Goal: Find specific page/section: Find specific page/section

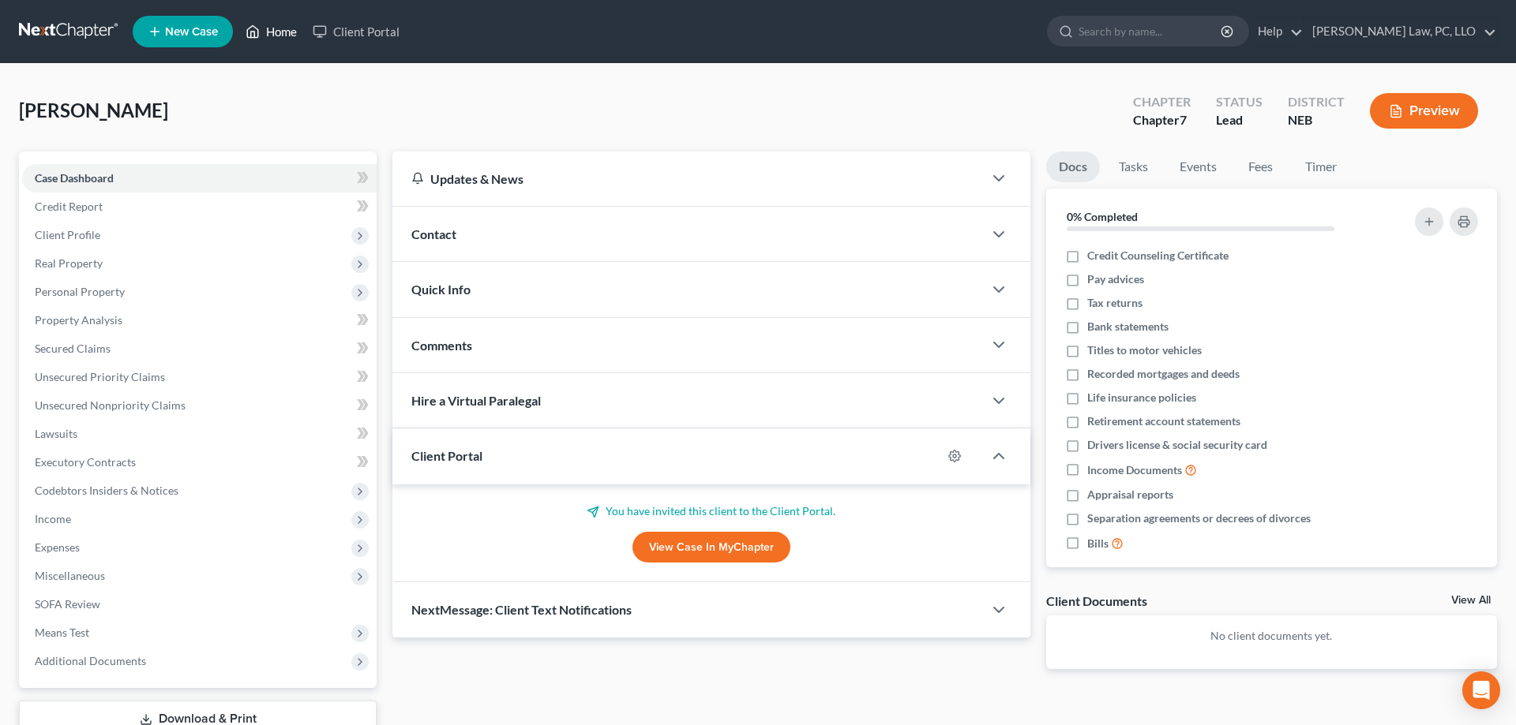
click at [271, 31] on link "Home" at bounding box center [271, 31] width 67 height 28
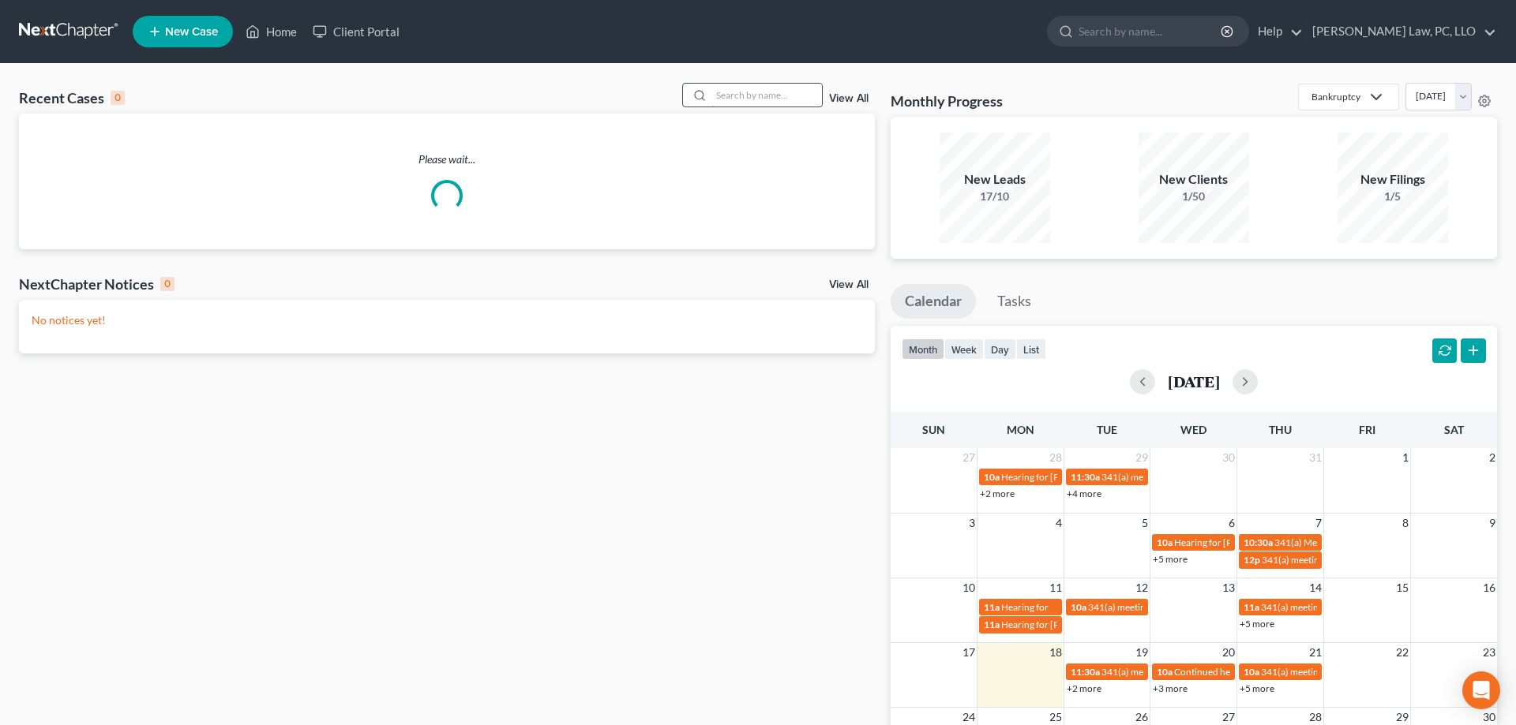
click at [763, 96] on input "search" at bounding box center [766, 95] width 111 height 23
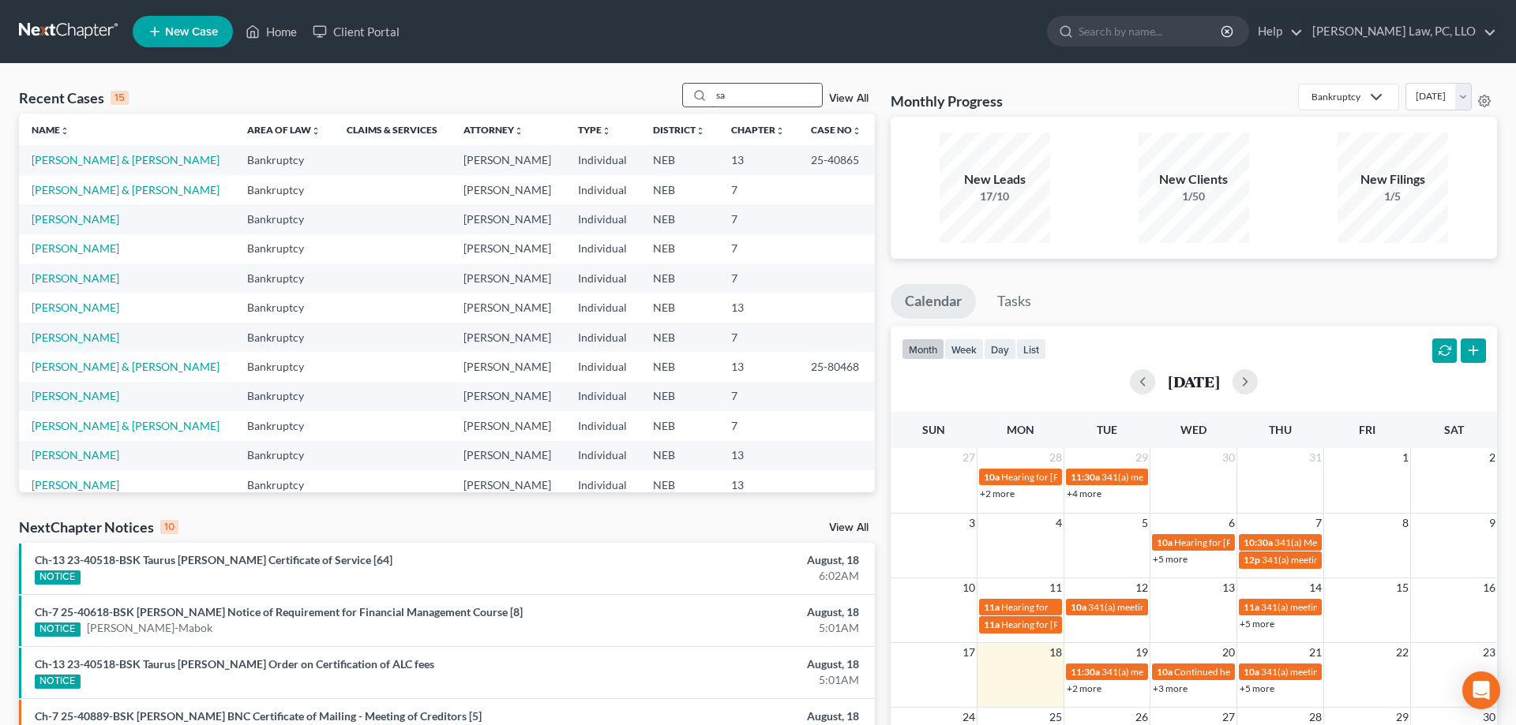
type input "s"
type input "[PERSON_NAME]"
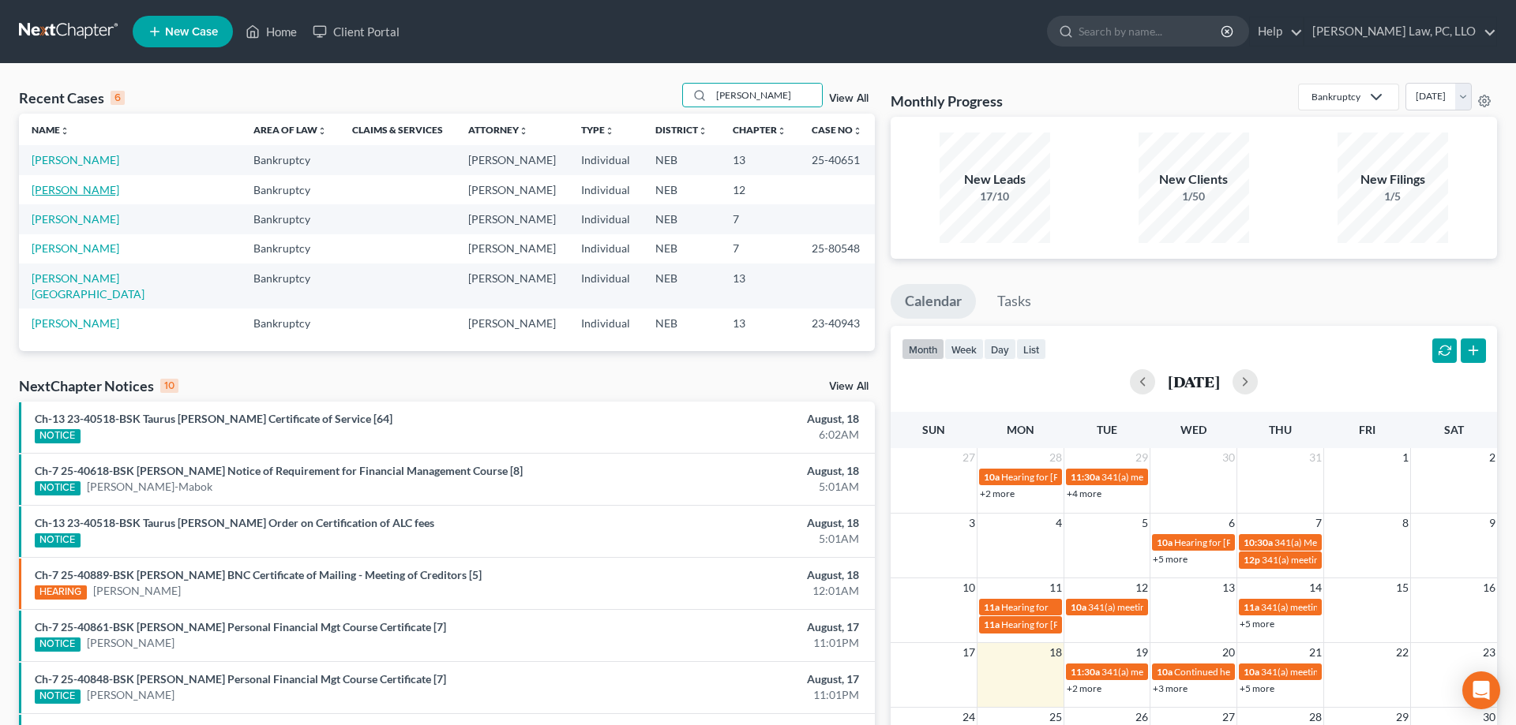
click at [48, 192] on link "[PERSON_NAME]" at bounding box center [76, 189] width 88 height 13
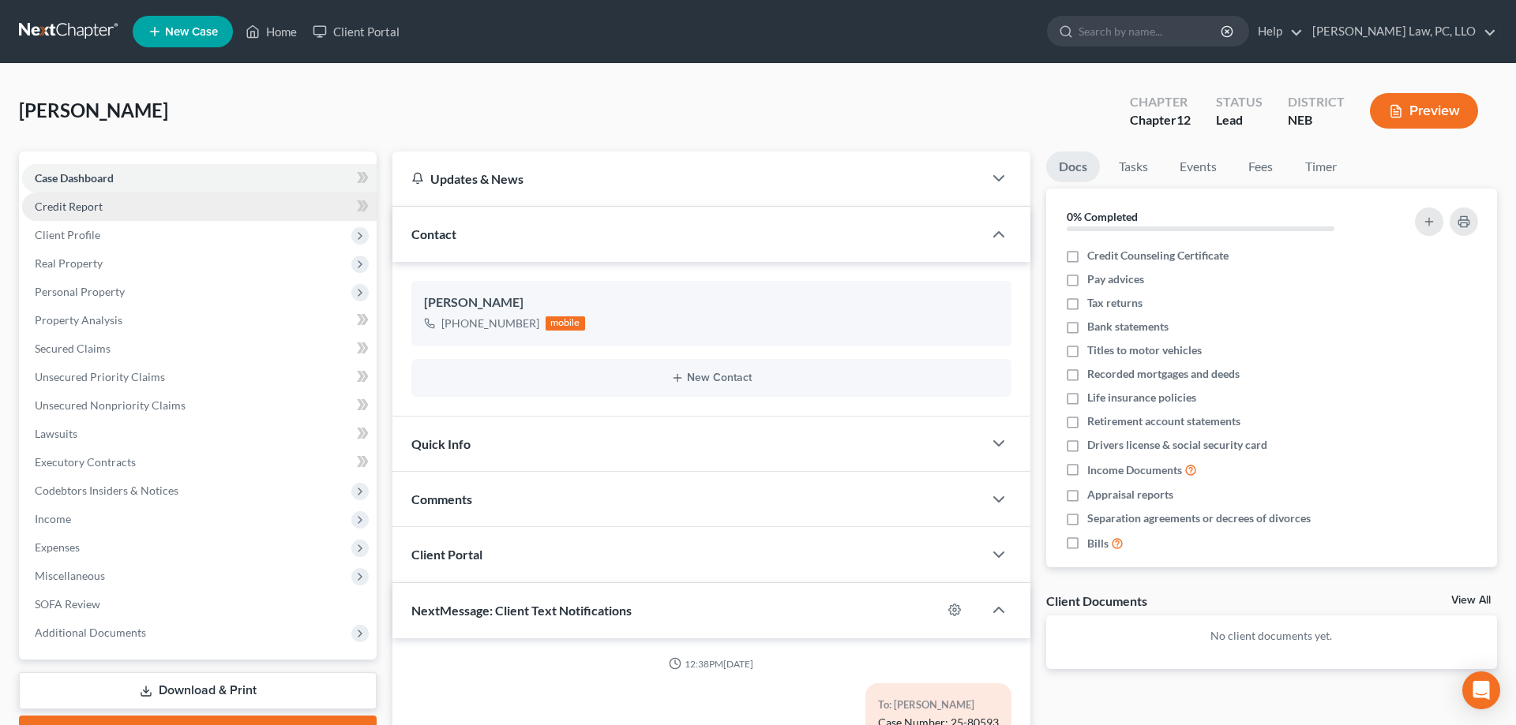
scroll to position [478, 0]
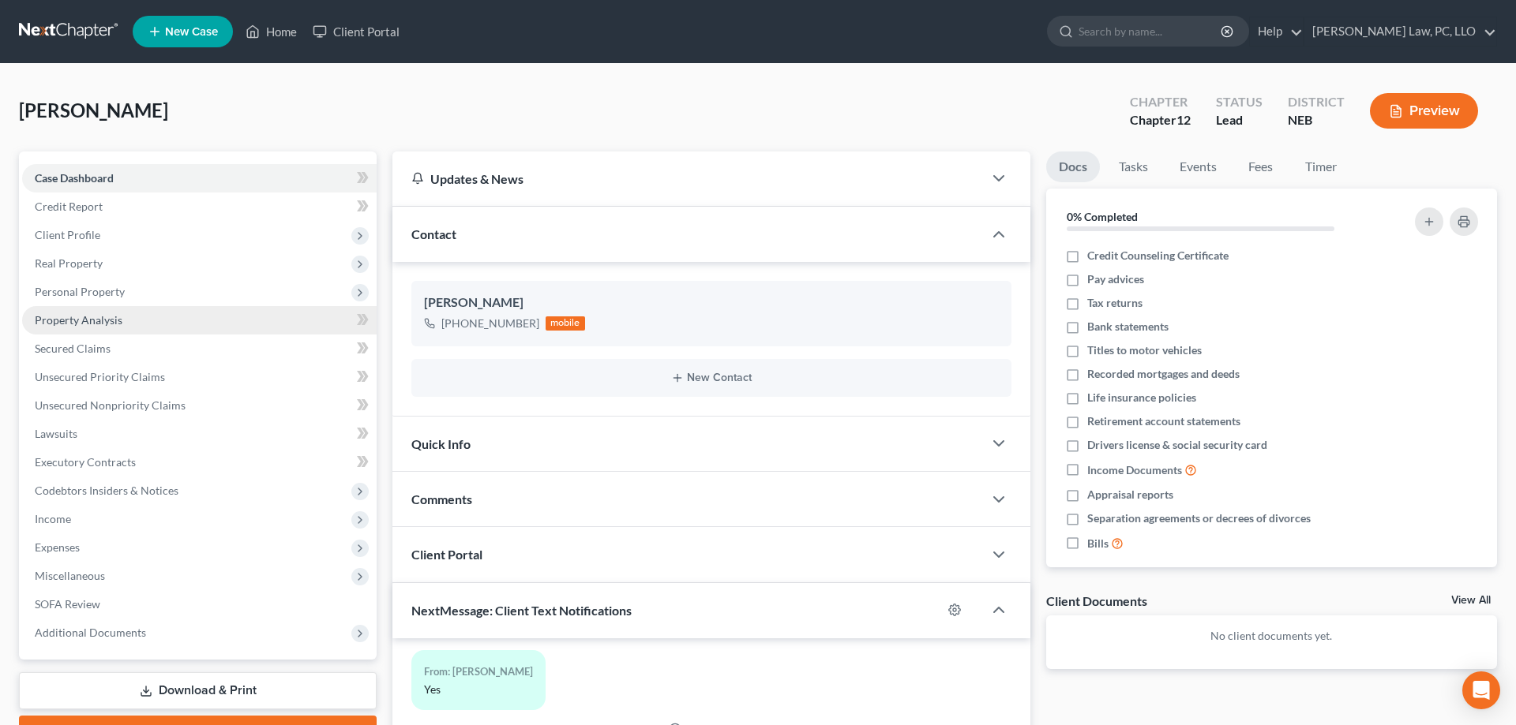
click at [125, 316] on link "Property Analysis" at bounding box center [199, 320] width 354 height 28
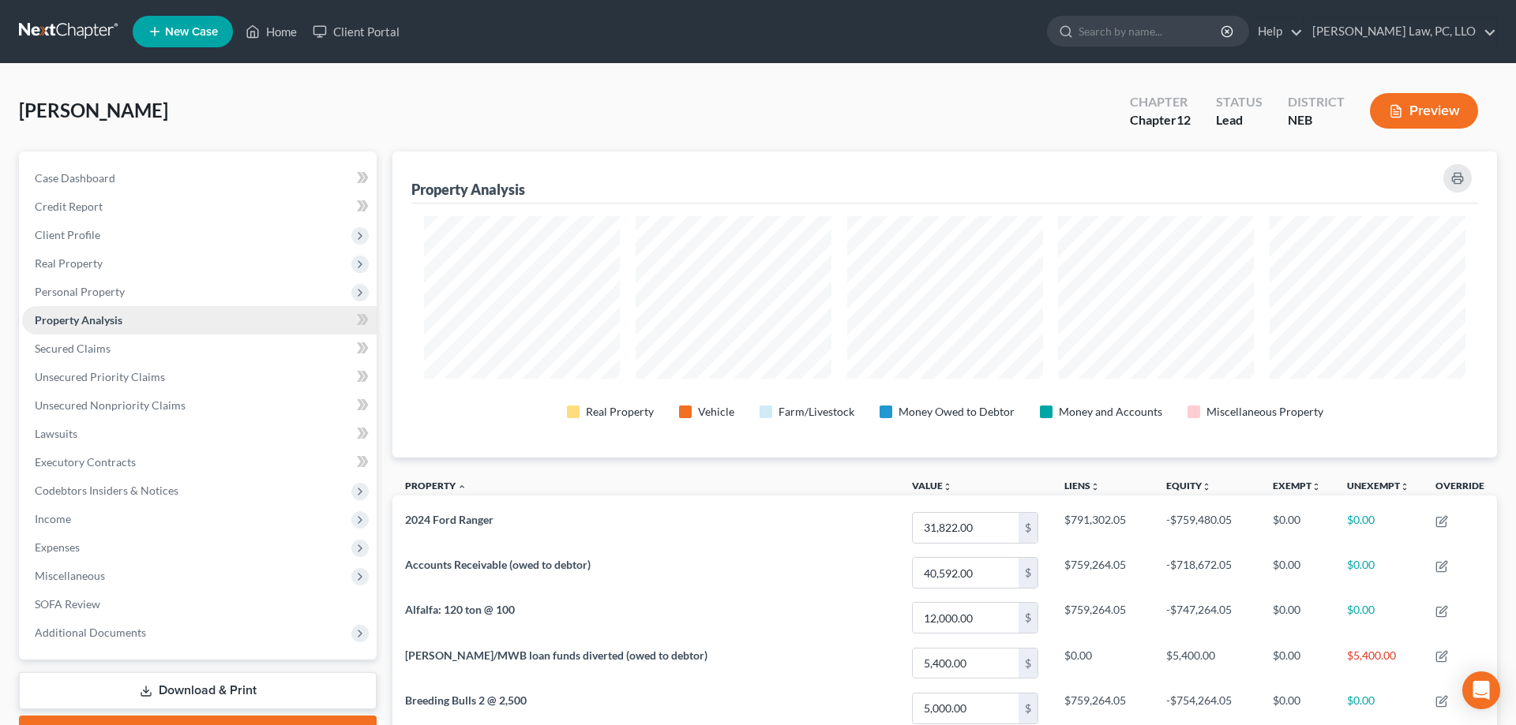
scroll to position [306, 1104]
click at [1460, 173] on polyline "button" at bounding box center [1457, 175] width 6 height 4
click at [106, 344] on span "Secured Claims" at bounding box center [73, 348] width 76 height 13
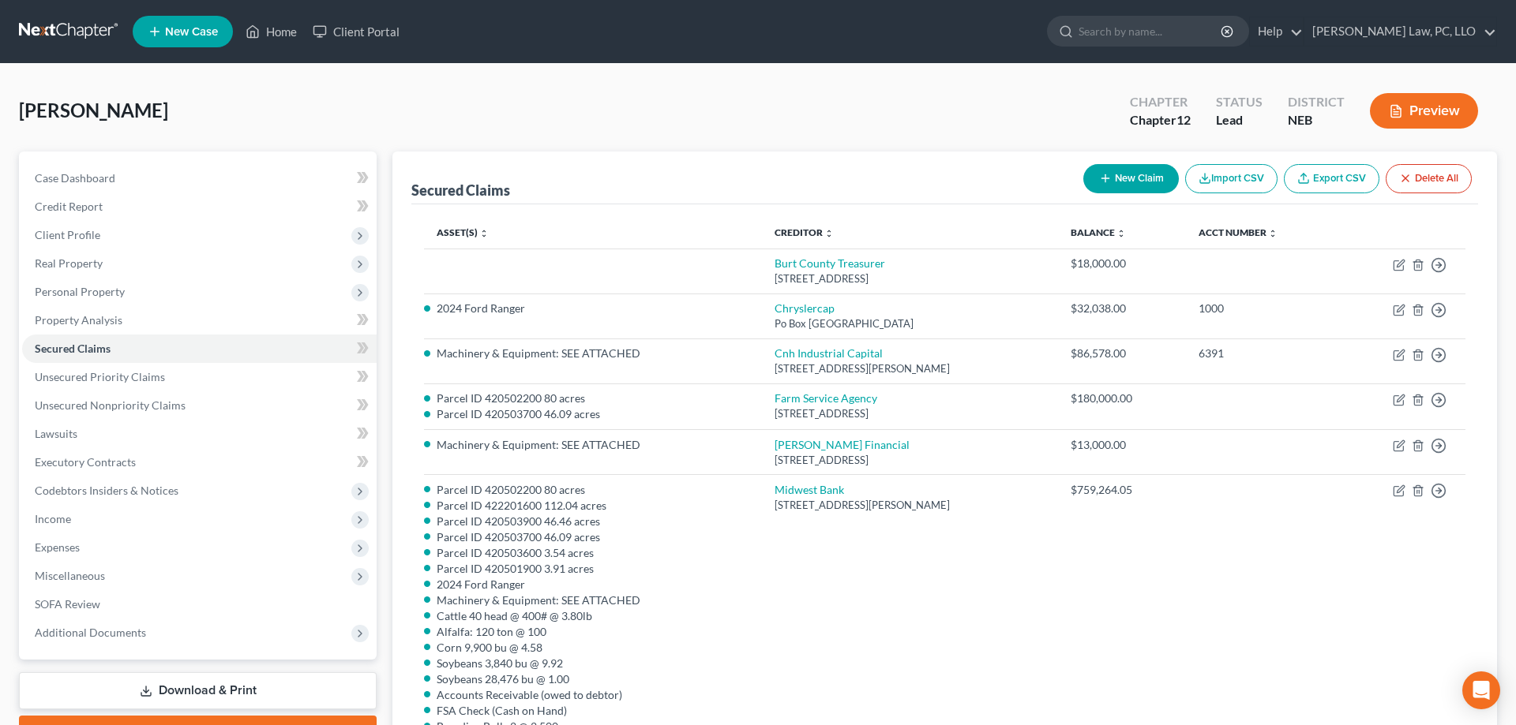
click at [1407, 109] on button "Preview" at bounding box center [1424, 111] width 108 height 36
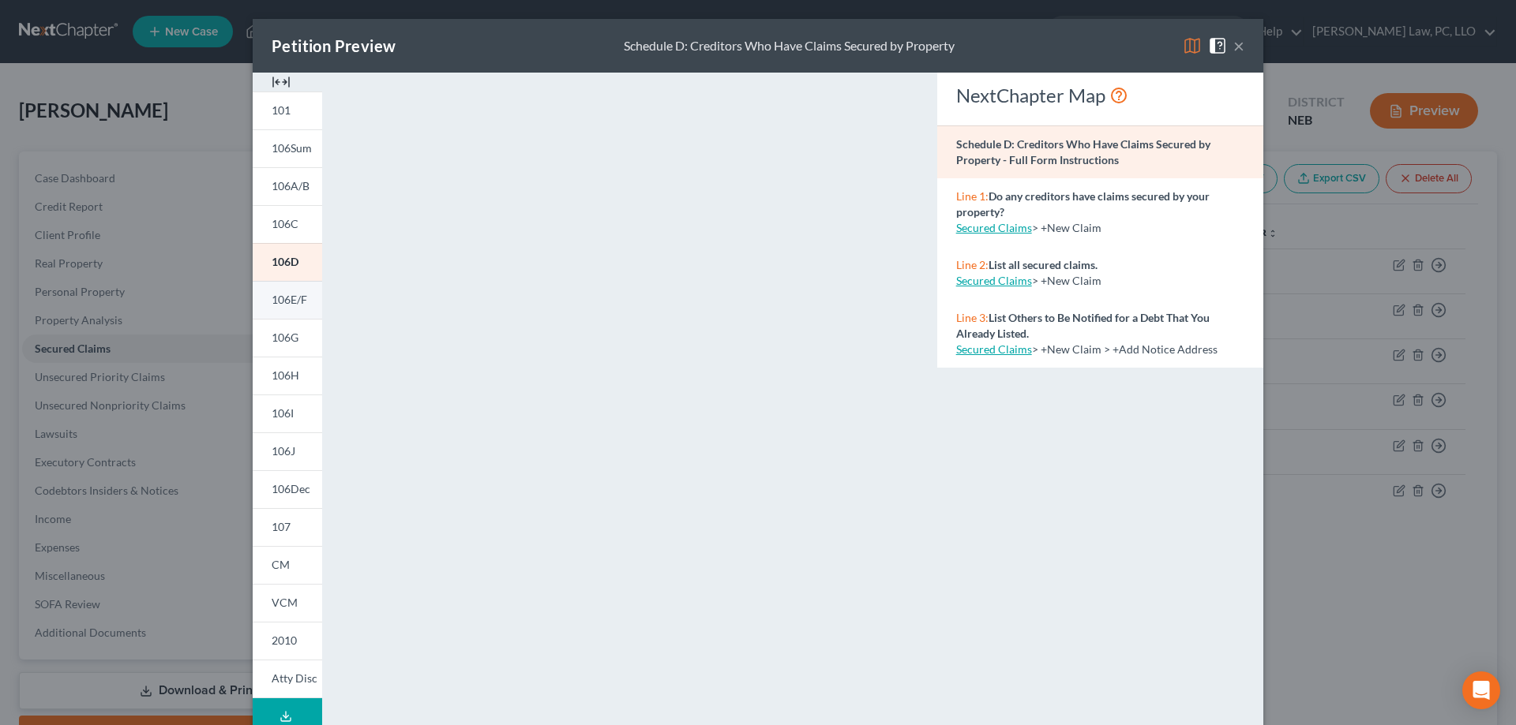
click at [305, 306] on span "106E/F" at bounding box center [290, 299] width 36 height 13
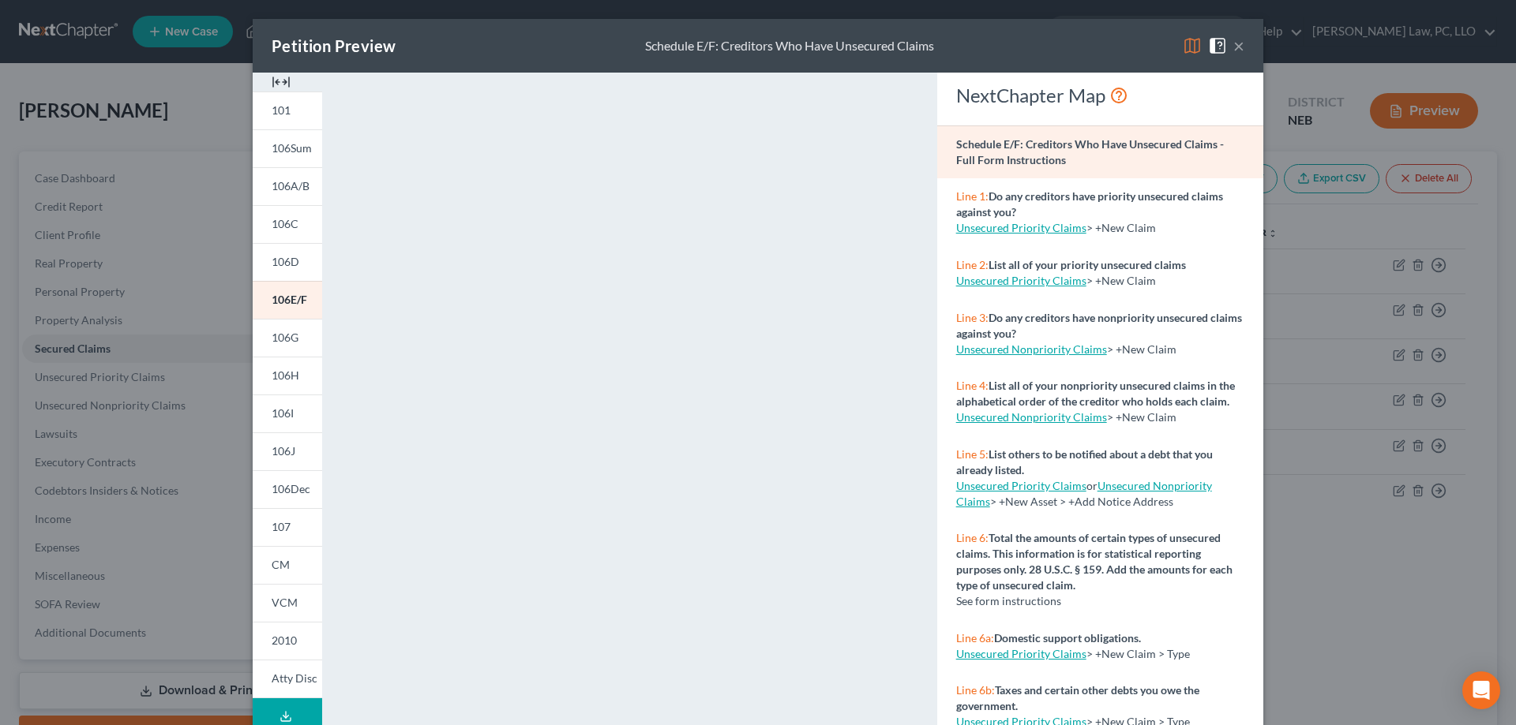
click at [1245, 51] on div "Petition Preview Schedule E/F: Creditors Who Have Unsecured Claims ×" at bounding box center [758, 46] width 1010 height 54
click at [1241, 47] on button "×" at bounding box center [1238, 45] width 11 height 19
